Goal: Task Accomplishment & Management: Use online tool/utility

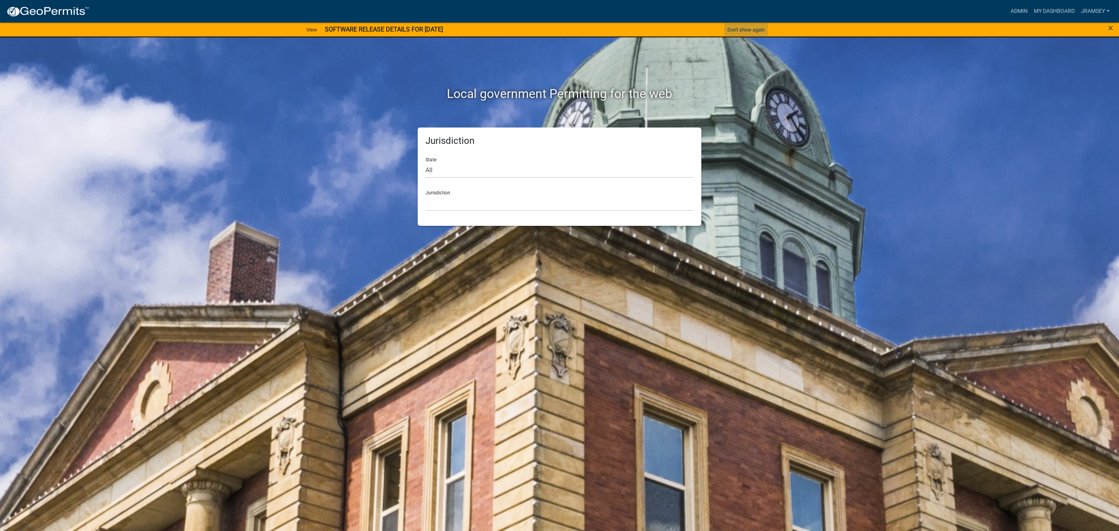
click at [747, 26] on button "Don't show again" at bounding box center [745, 29] width 43 height 13
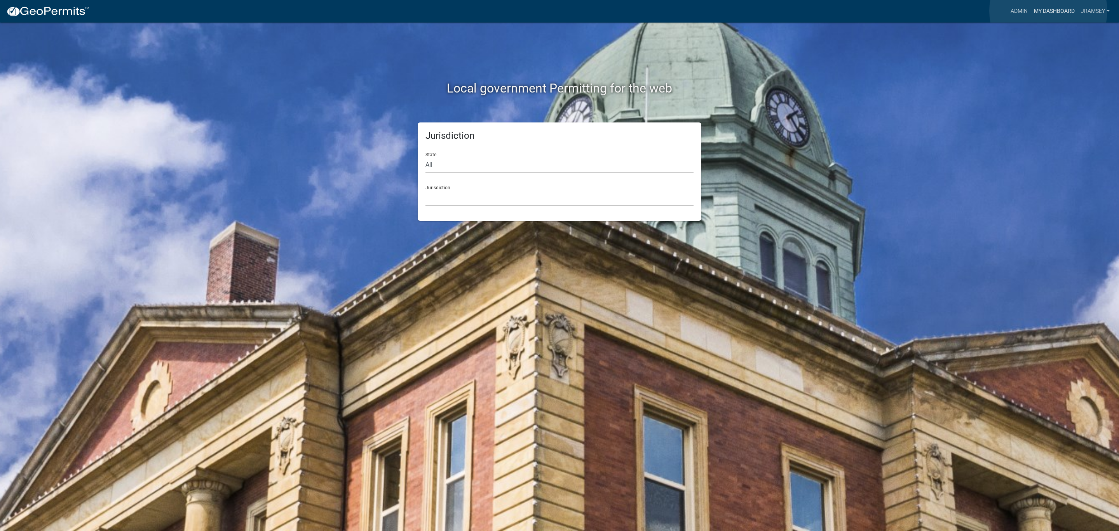
click at [1048, 11] on link "My Dashboard" at bounding box center [1053, 11] width 47 height 15
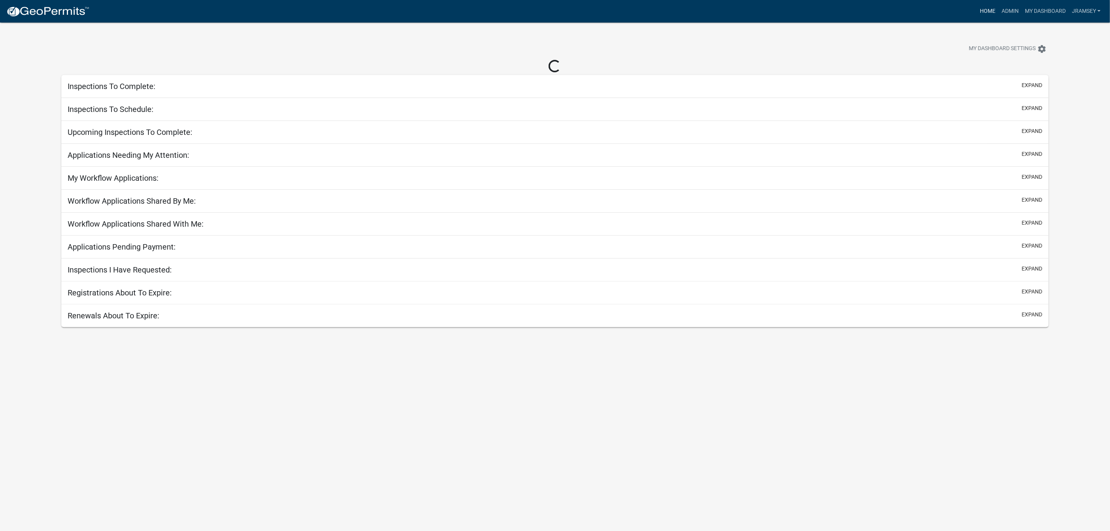
click at [985, 12] on link "Home" at bounding box center [987, 11] width 22 height 15
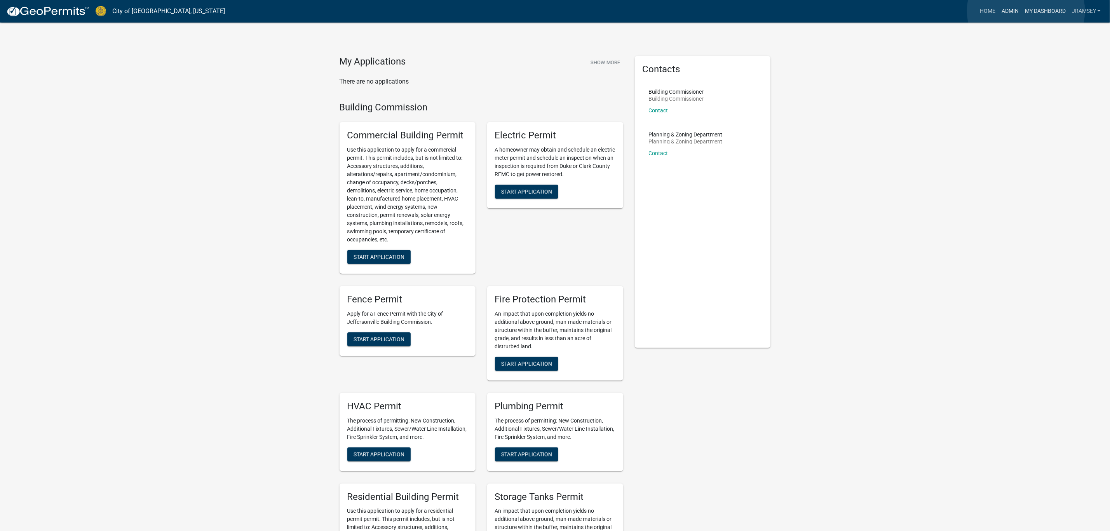
click at [1026, 11] on link "My Dashboard" at bounding box center [1044, 11] width 47 height 15
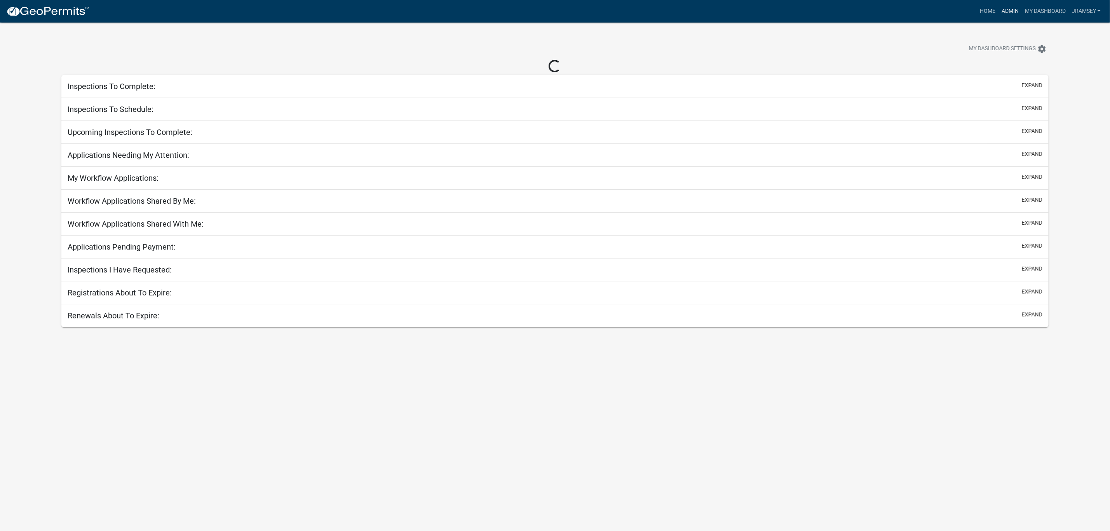
click at [1001, 13] on link "Admin" at bounding box center [1009, 11] width 23 height 15
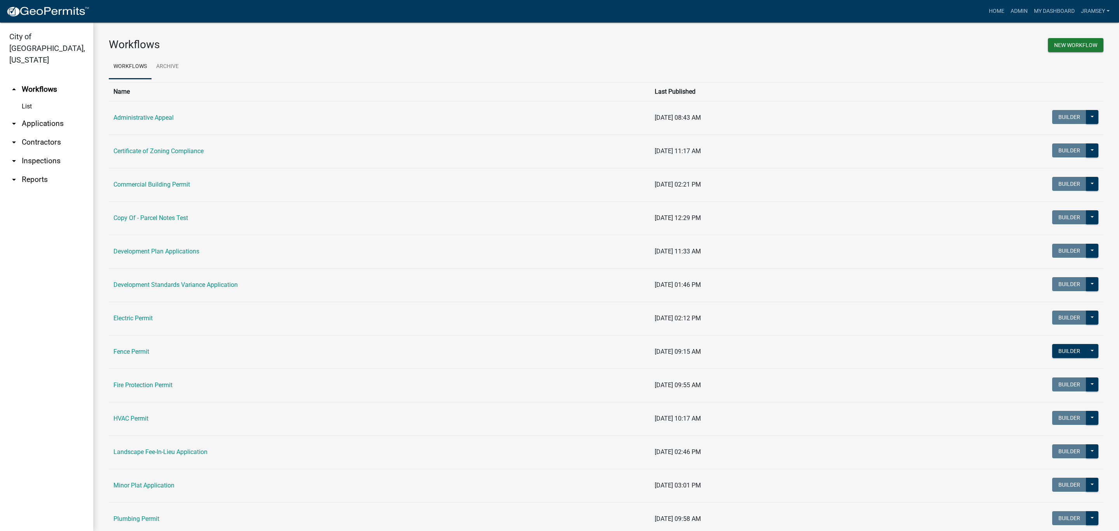
click at [41, 151] on link "arrow_drop_down Inspections" at bounding box center [46, 160] width 93 height 19
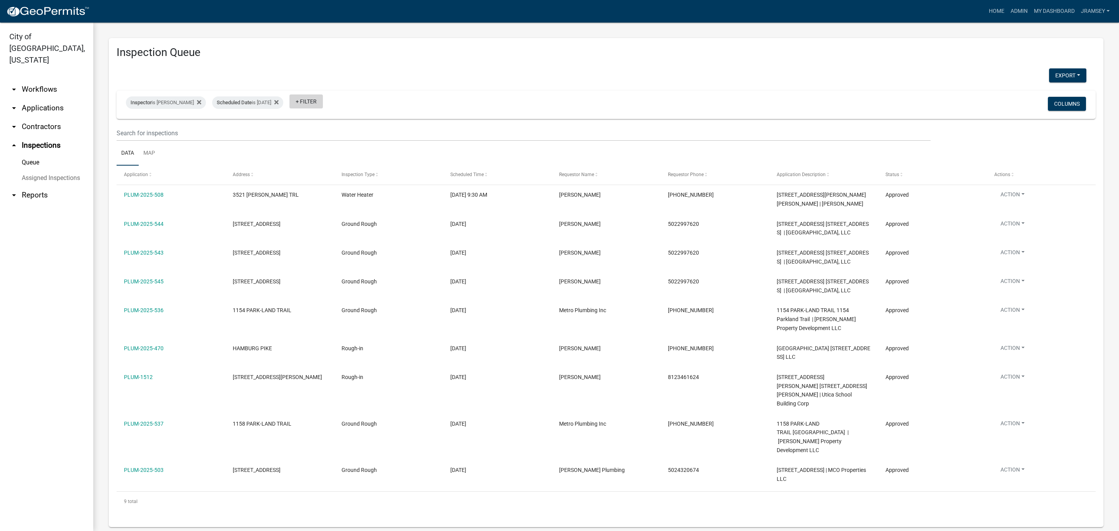
click at [314, 101] on link "+ Filter" at bounding box center [305, 101] width 33 height 14
click at [299, 251] on li "Status" at bounding box center [321, 250] width 71 height 18
click at [311, 133] on select "Select an option Pending Schedule Pending Inspection Approved Denied Deleted Vo…" at bounding box center [319, 132] width 78 height 16
select select "1"
click at [304, 124] on select "Select an option Pending Schedule Pending Inspection Approved Denied Deleted Vo…" at bounding box center [319, 132] width 78 height 16
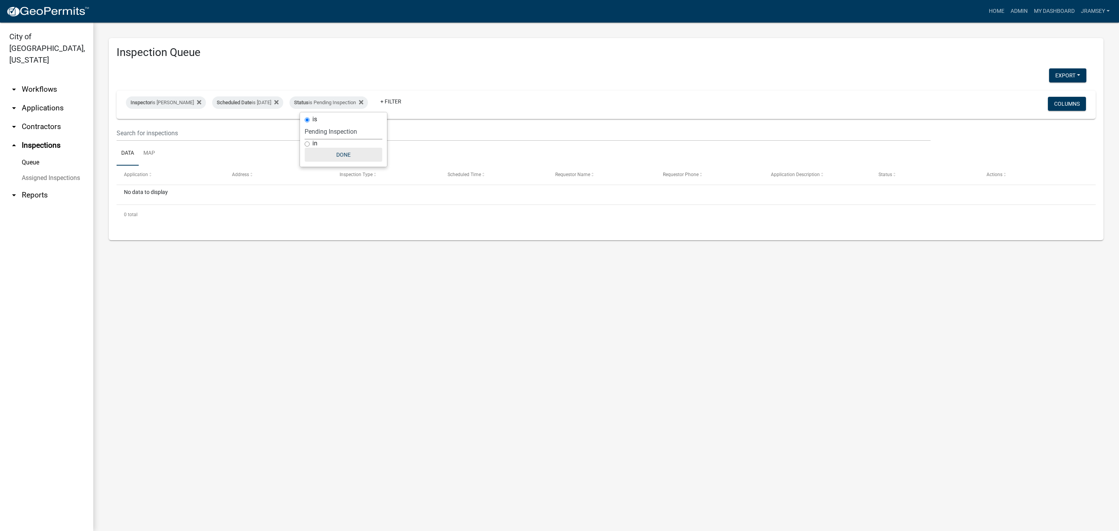
click at [342, 155] on button "Done" at bounding box center [343, 155] width 78 height 14
click at [256, 104] on div "Scheduled Date is [DATE]" at bounding box center [247, 102] width 71 height 12
click at [277, 133] on input "[DATE]" at bounding box center [254, 132] width 54 height 16
type input "[DATE]"
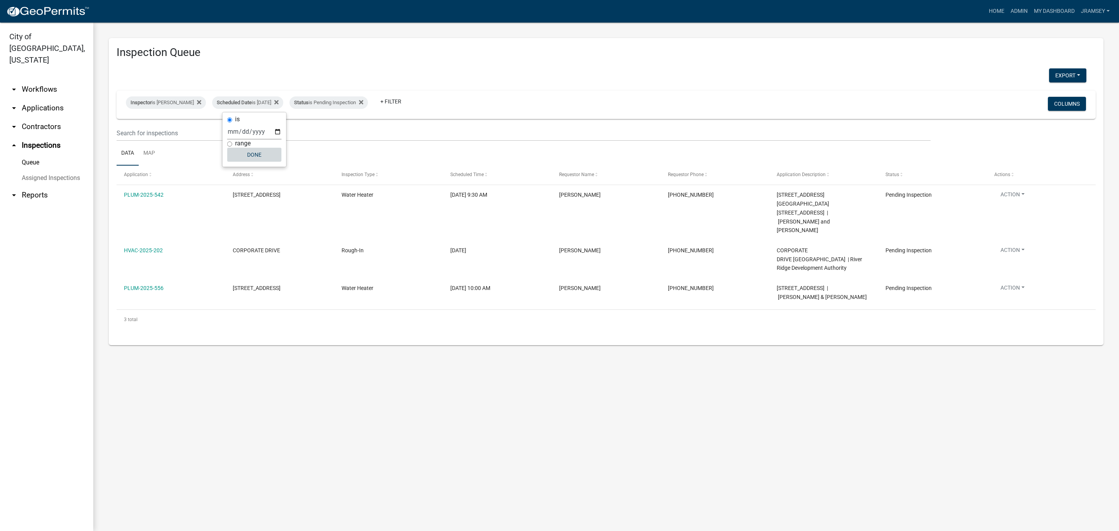
click at [259, 153] on button "Done" at bounding box center [254, 155] width 54 height 14
